Goal: Task Accomplishment & Management: Manage account settings

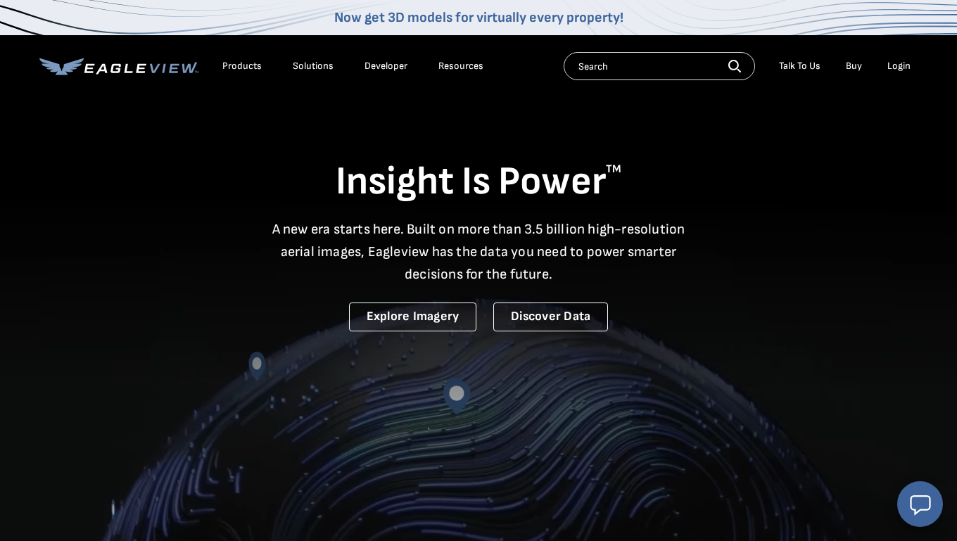
click at [902, 68] on div "Login" at bounding box center [898, 66] width 23 height 13
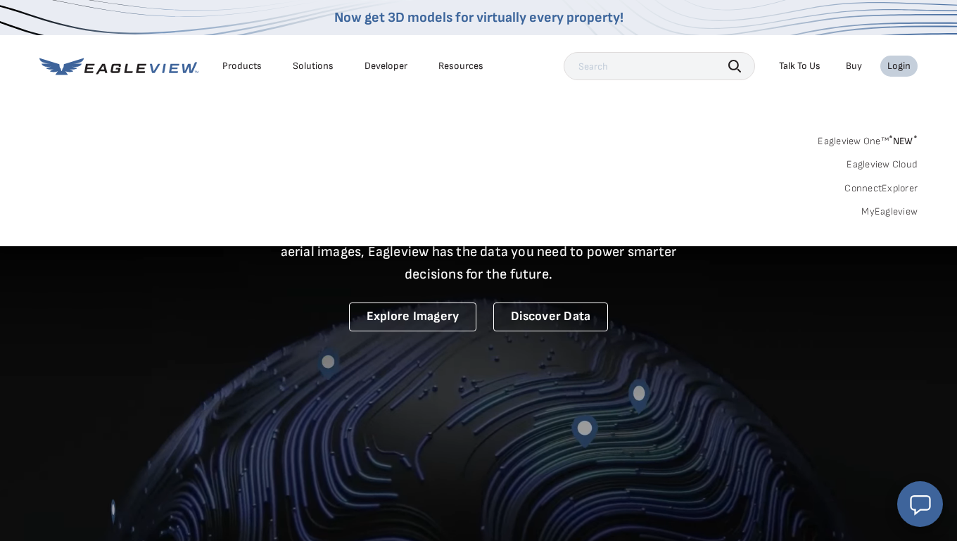
click at [881, 136] on link "Eagleview One™ * NEW *" at bounding box center [867, 139] width 100 height 16
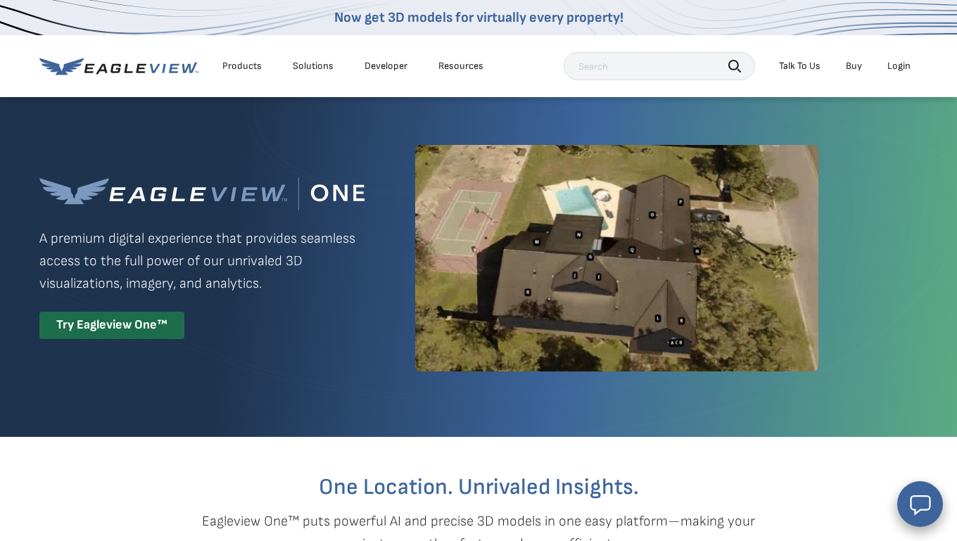
click at [895, 63] on div "Login" at bounding box center [898, 66] width 23 height 13
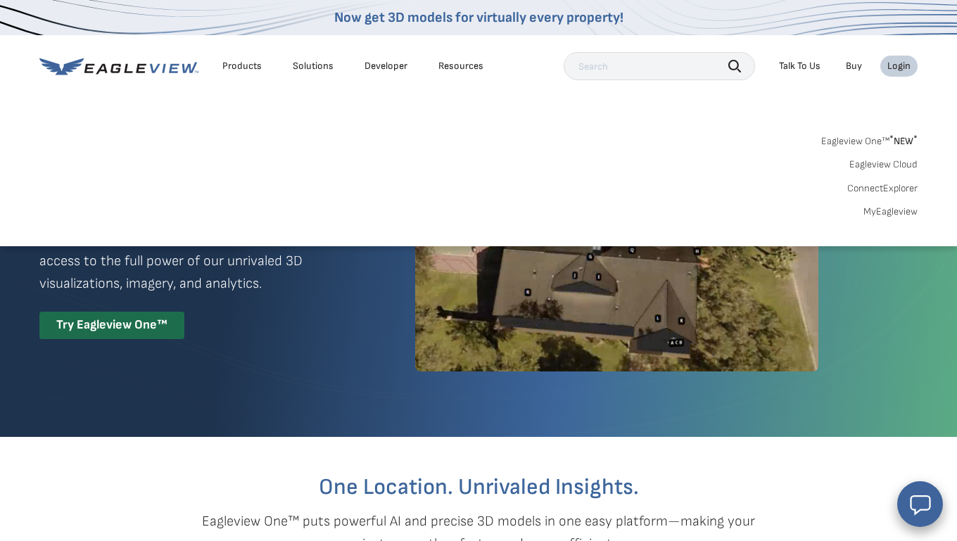
click at [885, 214] on link "MyEagleview" at bounding box center [890, 211] width 54 height 13
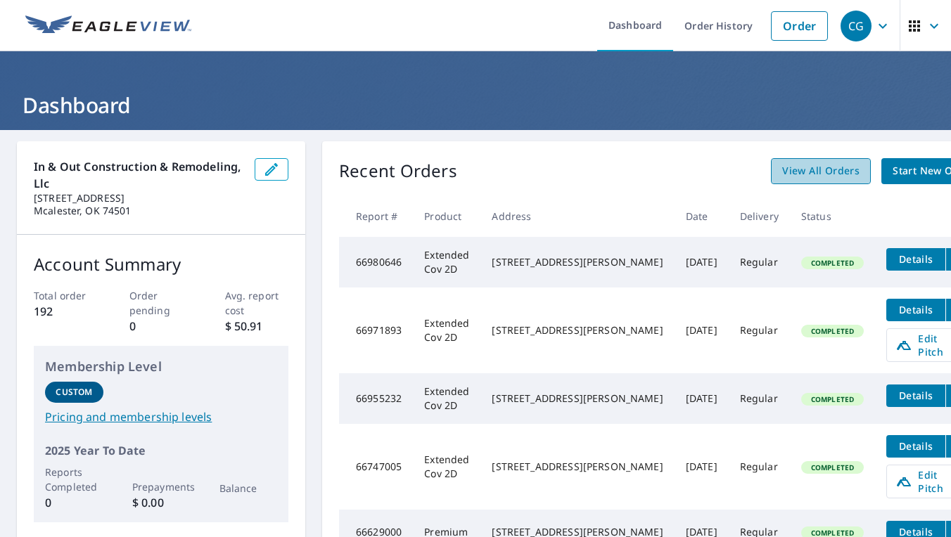
click at [782, 171] on span "View All Orders" at bounding box center [820, 171] width 77 height 18
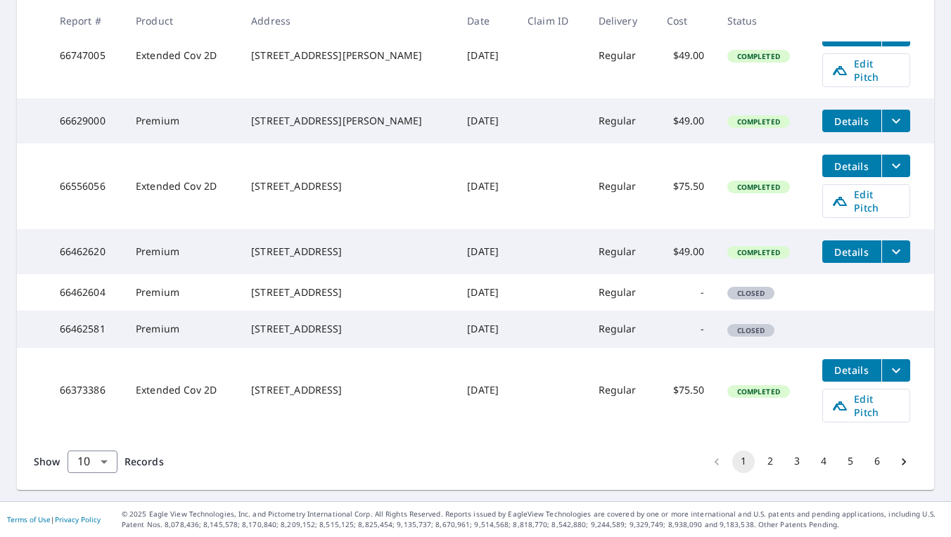
click at [776, 462] on button "2" at bounding box center [770, 462] width 23 height 23
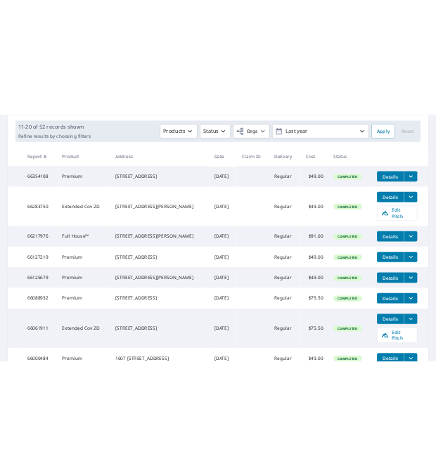
scroll to position [210, 0]
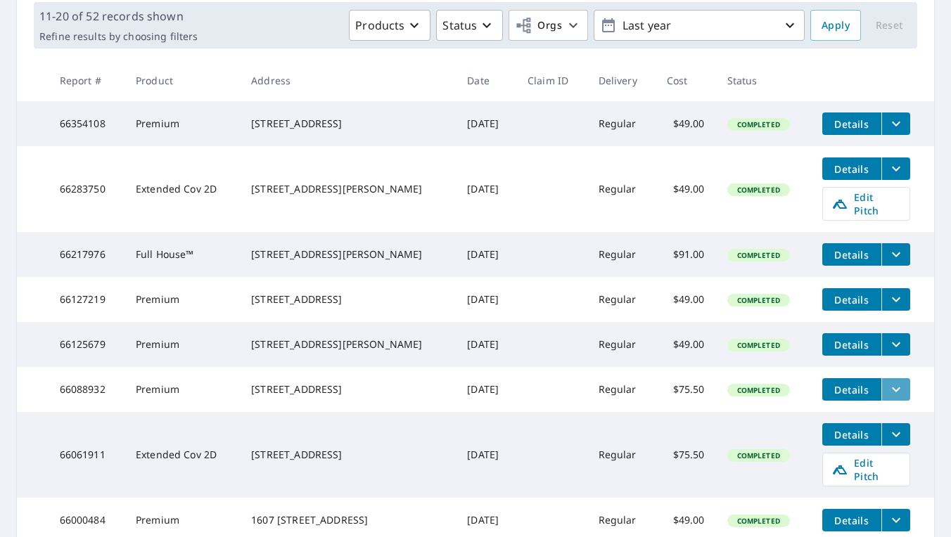
click at [890, 398] on icon "filesDropdownBtn-66088932" at bounding box center [896, 389] width 17 height 17
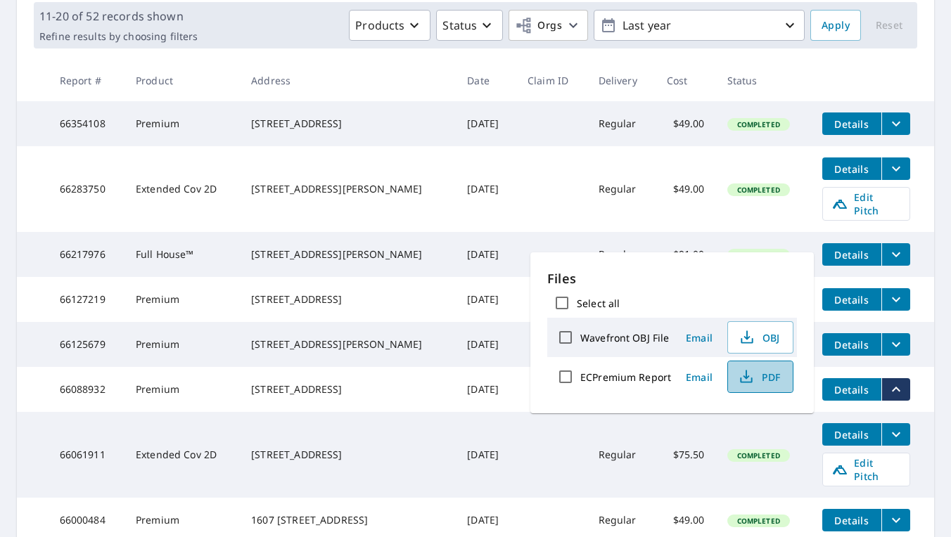
click at [748, 382] on icon "button" at bounding box center [746, 381] width 12 height 6
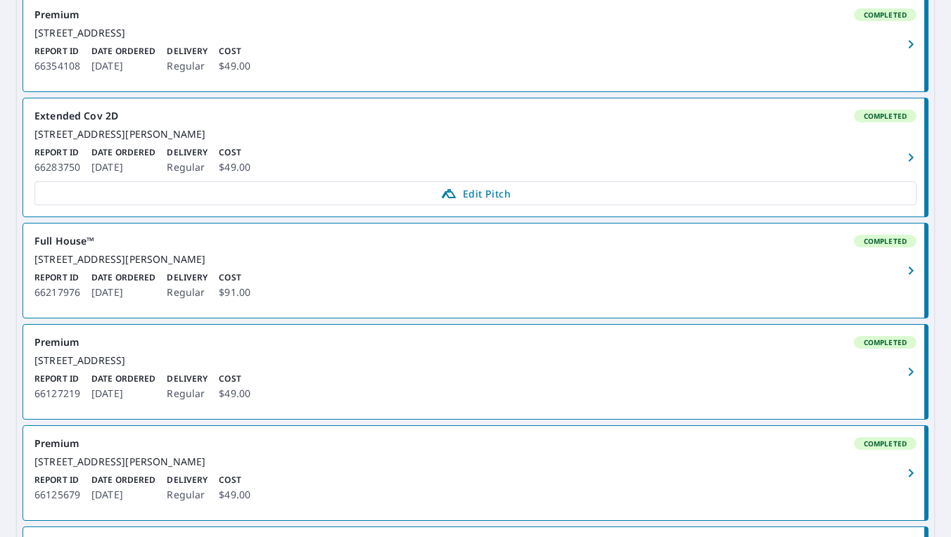
scroll to position [114, 0]
